Goal: Check status: Check status

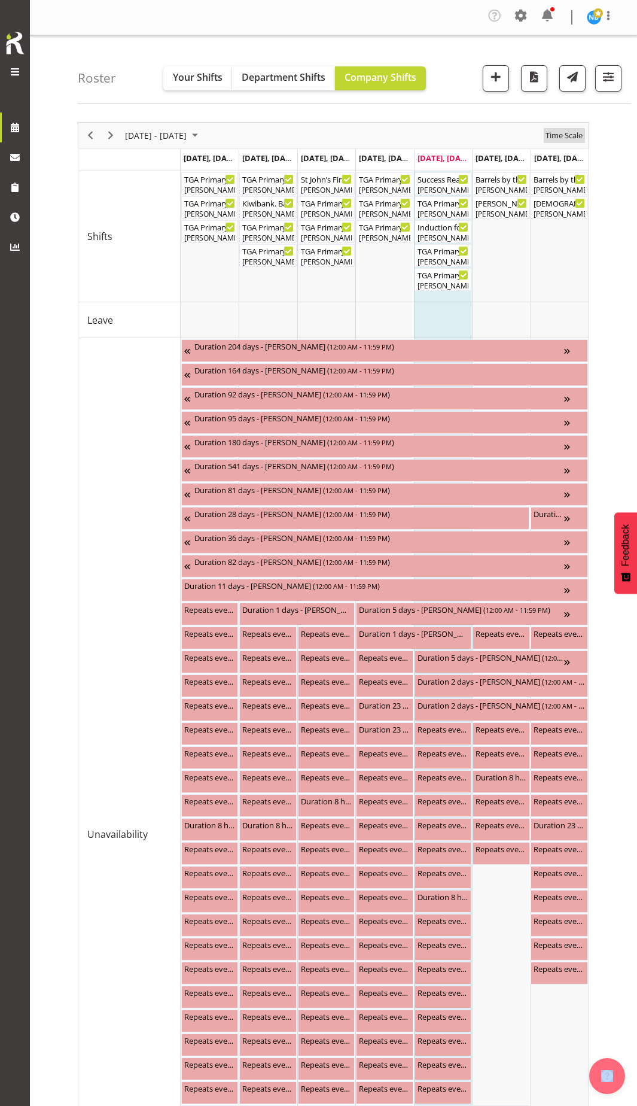
click at [576, 134] on span "Time Scale" at bounding box center [564, 135] width 39 height 15
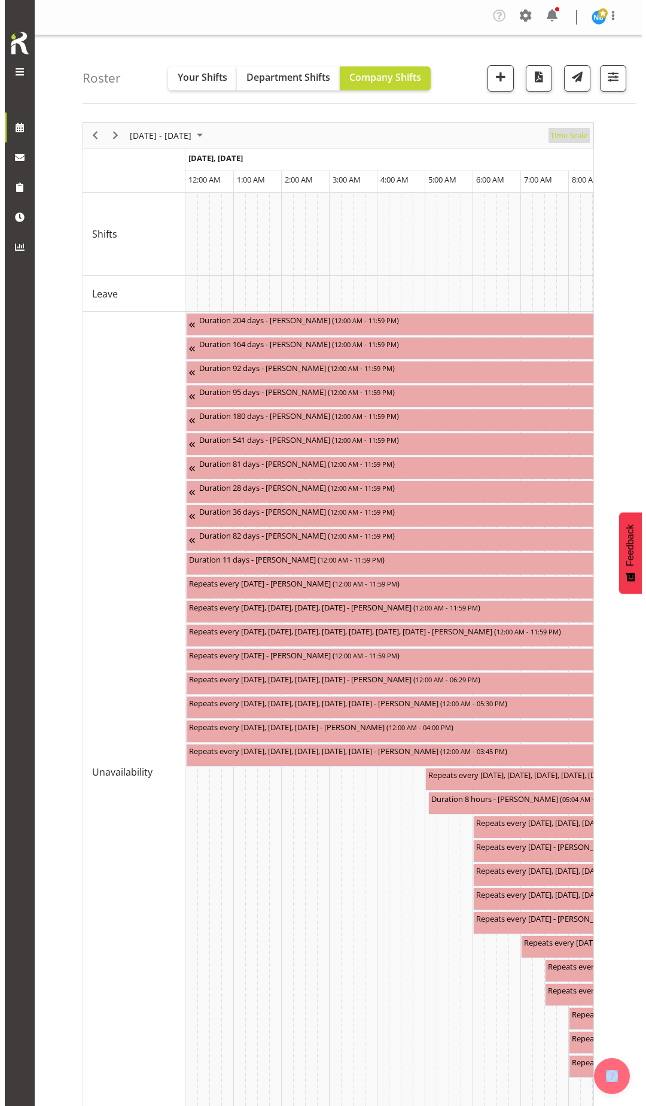
scroll to position [0, 4595]
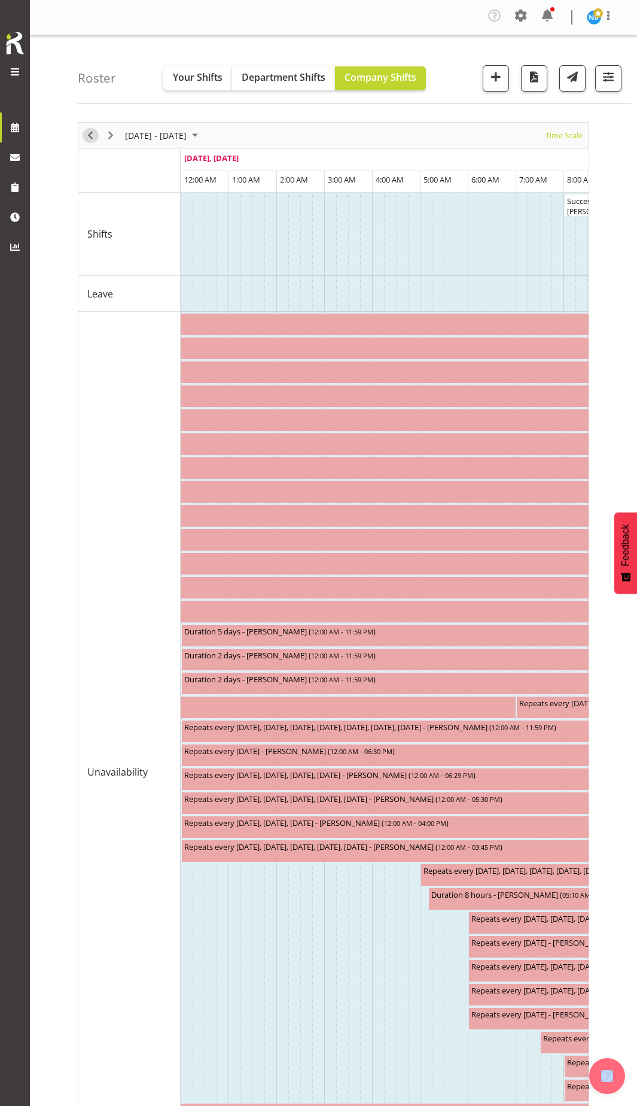
click at [92, 138] on span "Previous" at bounding box center [90, 135] width 14 height 15
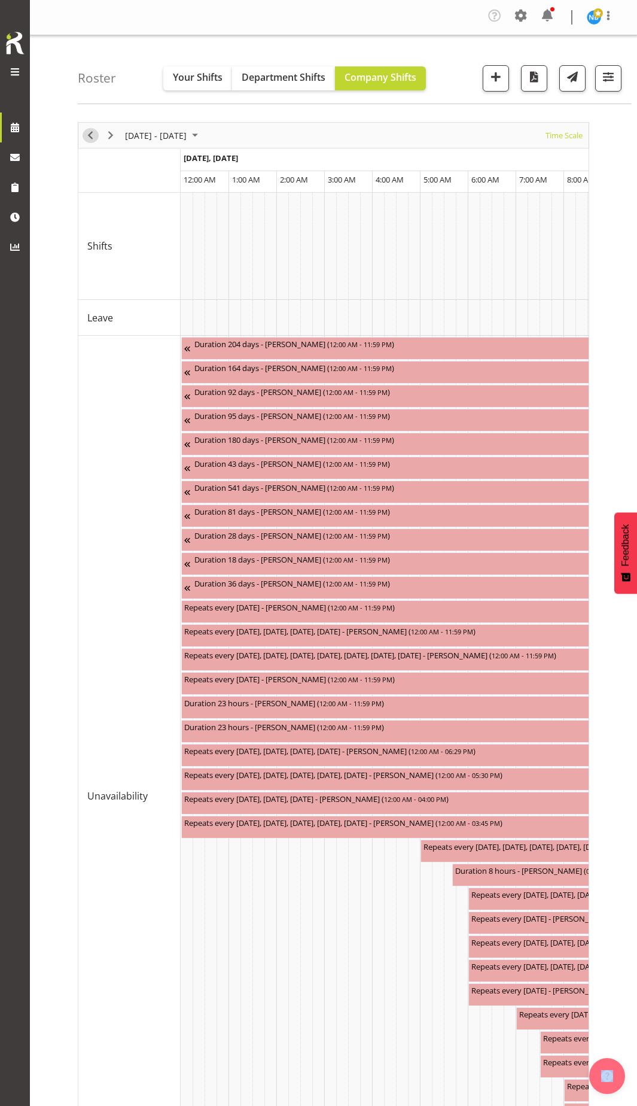
click at [93, 139] on span "Previous" at bounding box center [90, 135] width 14 height 15
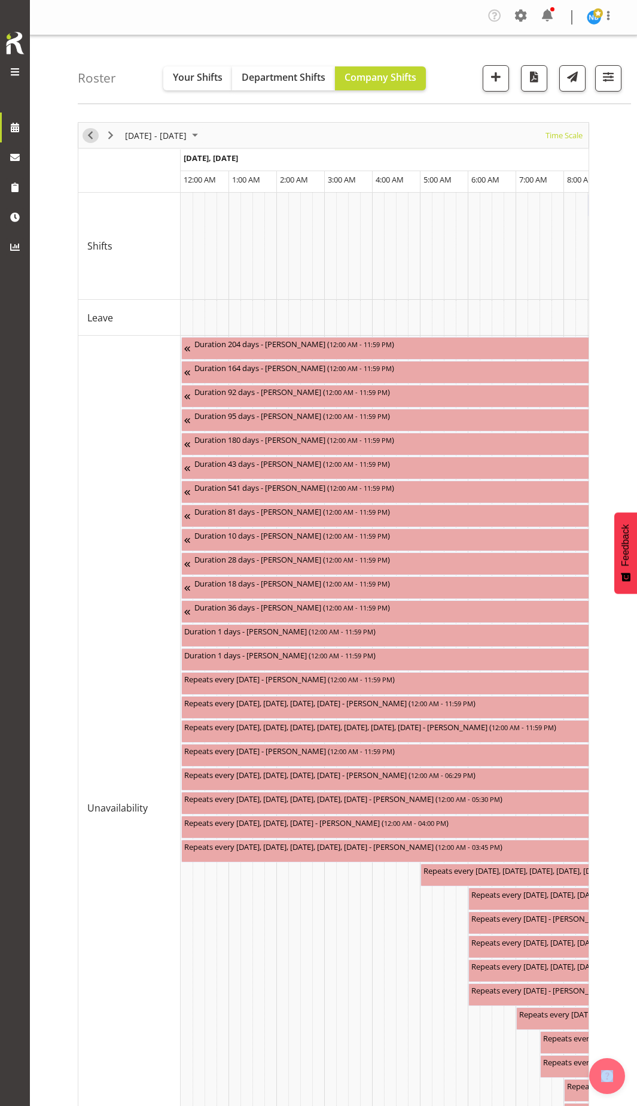
click at [93, 139] on span "Previous" at bounding box center [90, 135] width 14 height 15
click at [562, 140] on span "Time Scale" at bounding box center [564, 135] width 39 height 15
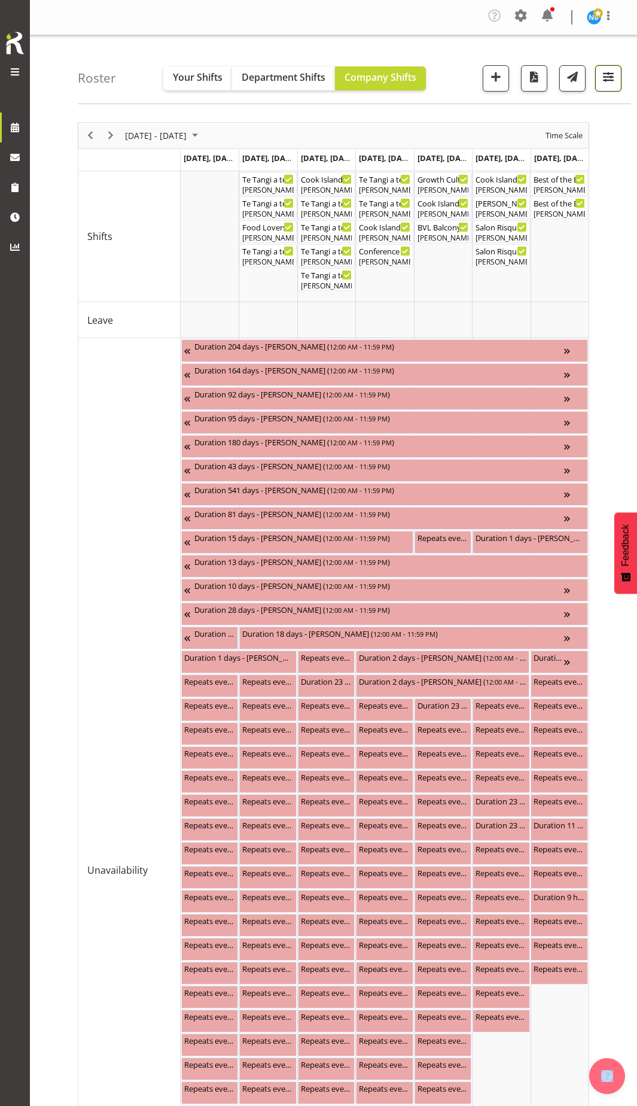
click at [615, 85] on button "button" at bounding box center [608, 78] width 26 height 26
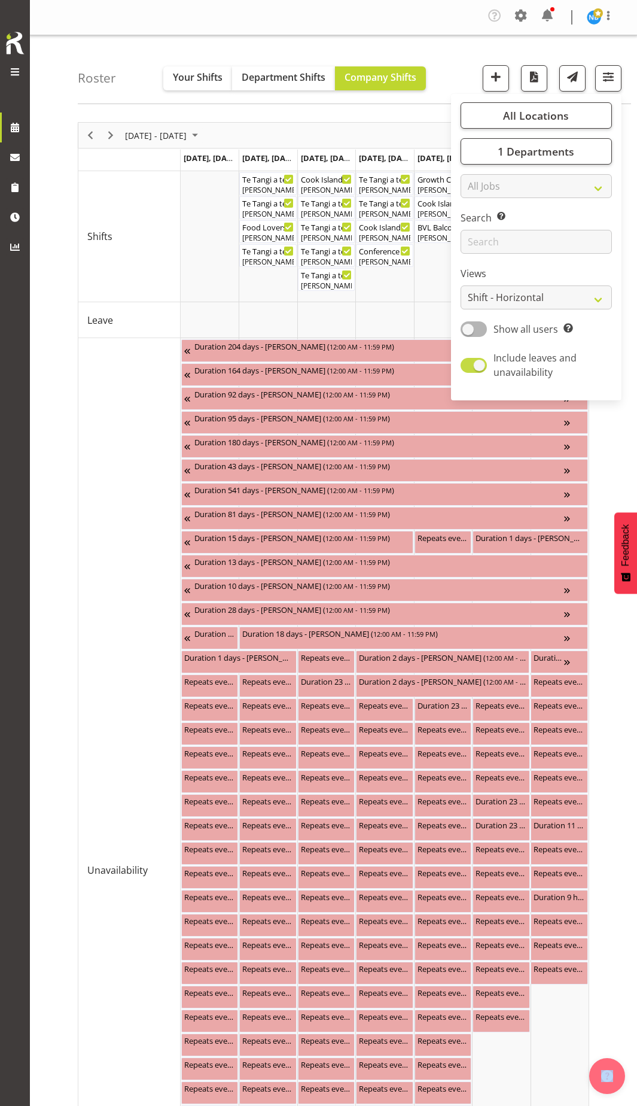
click at [483, 364] on span at bounding box center [474, 365] width 26 height 15
click at [469, 364] on input "Include leaves and unavailability" at bounding box center [465, 365] width 8 height 8
checkbox input "false"
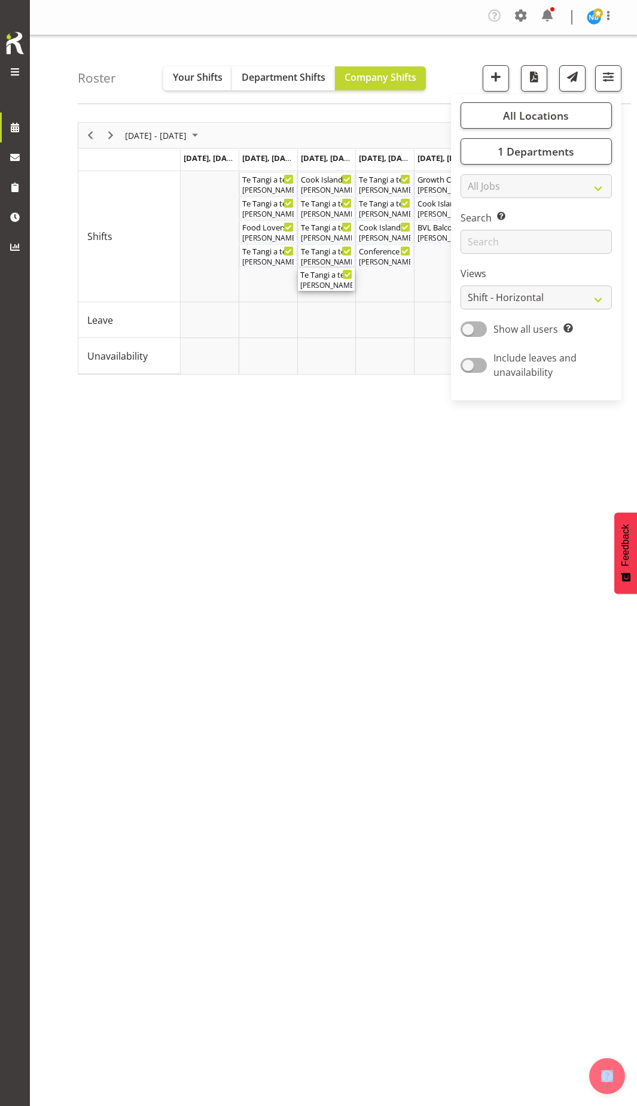
click at [320, 275] on div "Te Tangi a te Tūi ( 05:30 PM - 10:00 PM )" at bounding box center [326, 274] width 52 height 12
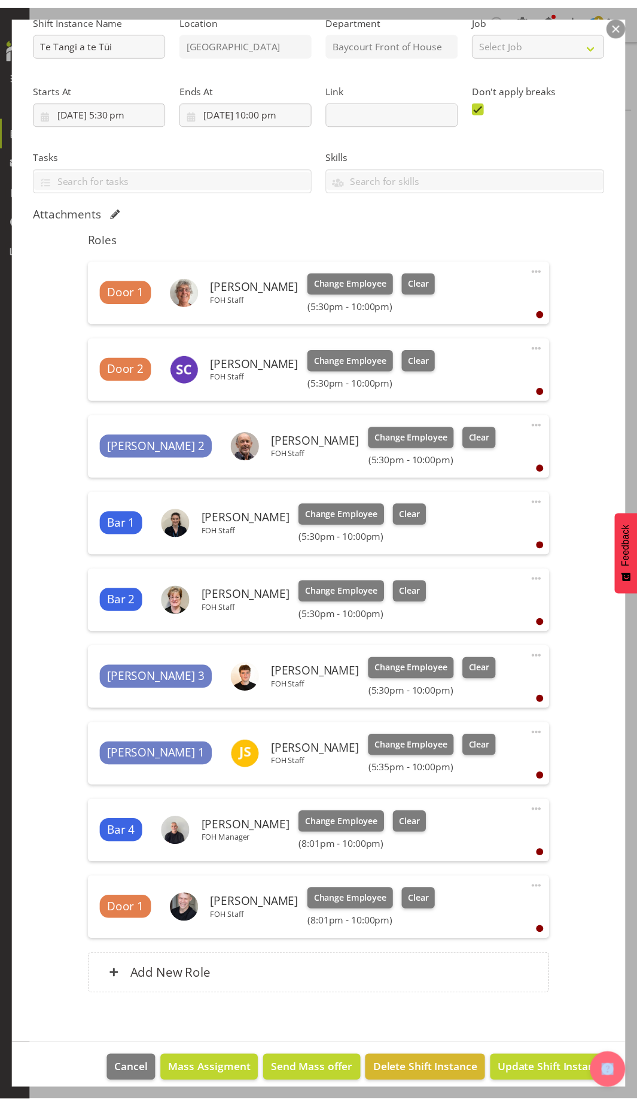
scroll to position [142, 0]
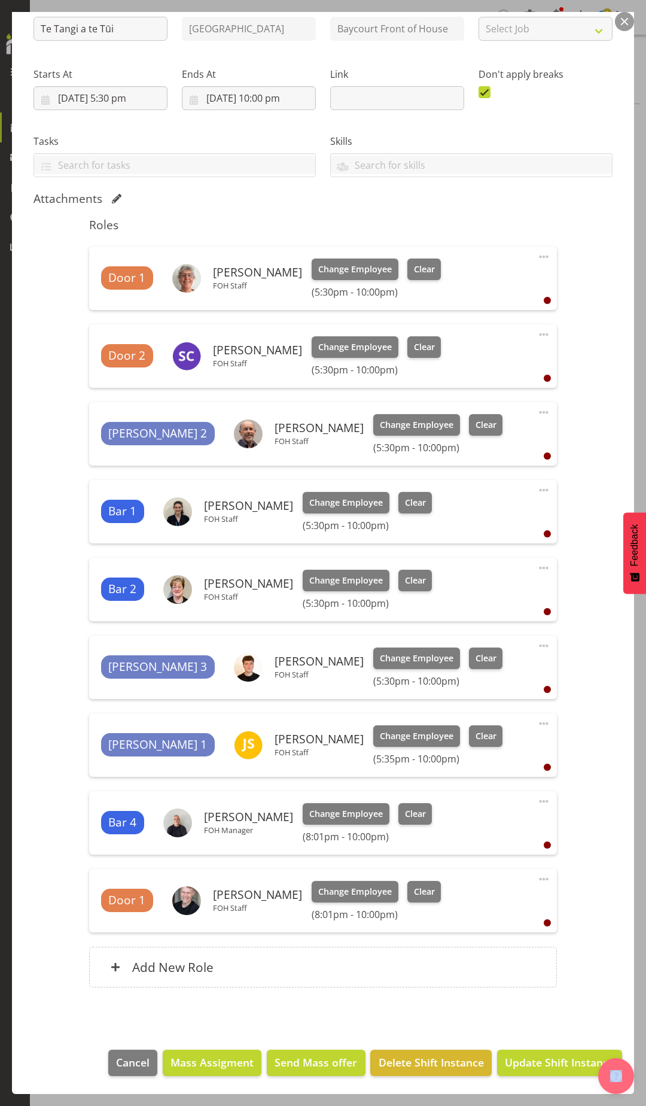
click at [630, 17] on button "button" at bounding box center [624, 21] width 19 height 19
